Goal: Task Accomplishment & Management: Use online tool/utility

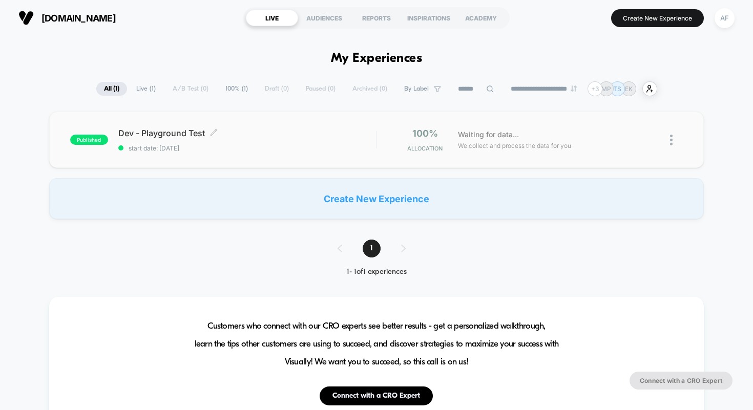
click at [156, 135] on span "Dev - Playground Test Click to edit experience details" at bounding box center [247, 133] width 258 height 10
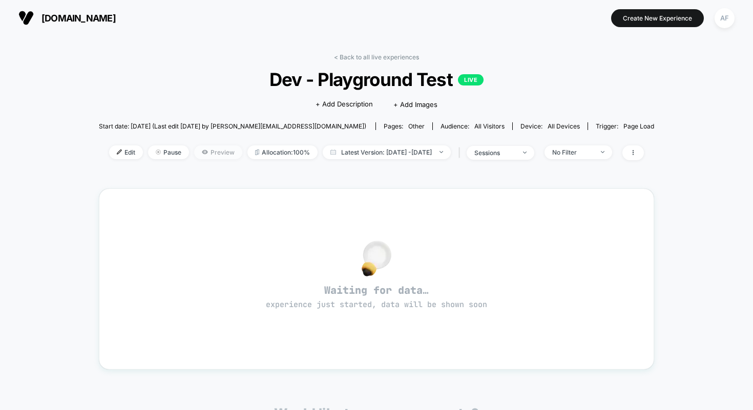
click at [204, 155] on span "Preview" at bounding box center [218, 152] width 48 height 14
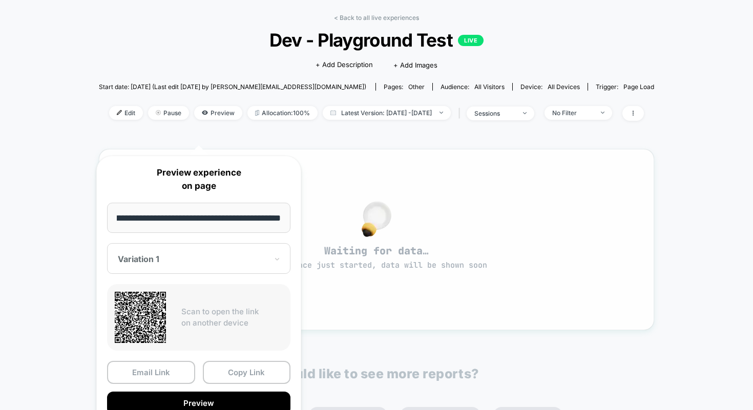
scroll to position [62, 0]
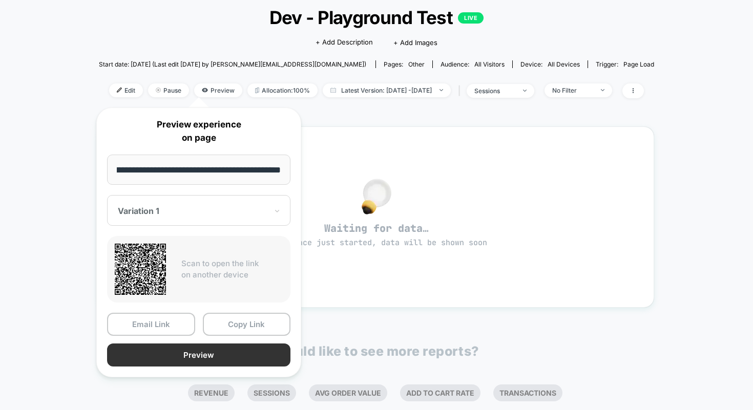
click at [203, 353] on button "Preview" at bounding box center [198, 355] width 183 height 23
